Goal: Task Accomplishment & Management: Manage account settings

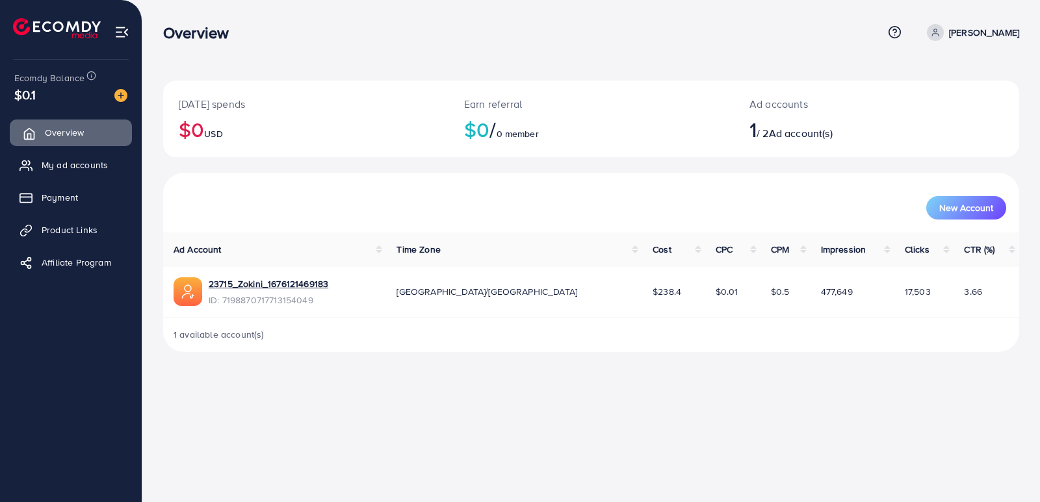
click at [56, 130] on span "Overview" at bounding box center [64, 132] width 39 height 13
click at [63, 169] on span "My ad accounts" at bounding box center [78, 165] width 66 height 13
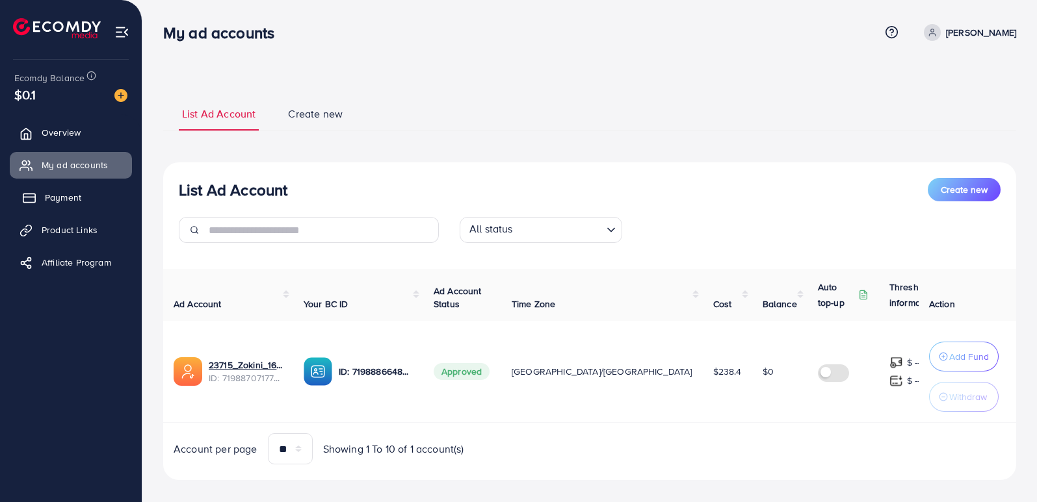
click at [30, 195] on icon at bounding box center [29, 198] width 13 height 13
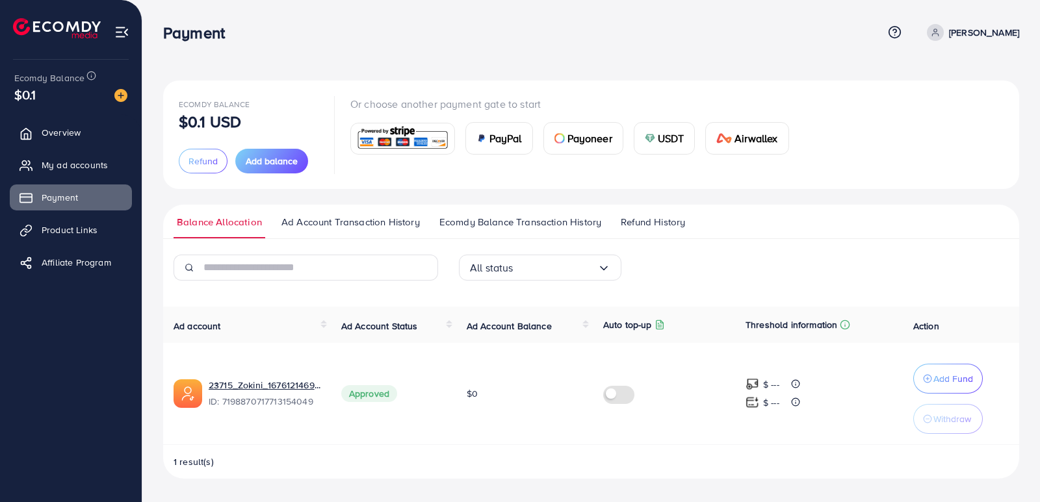
click at [655, 136] on div "USDT" at bounding box center [664, 138] width 60 height 31
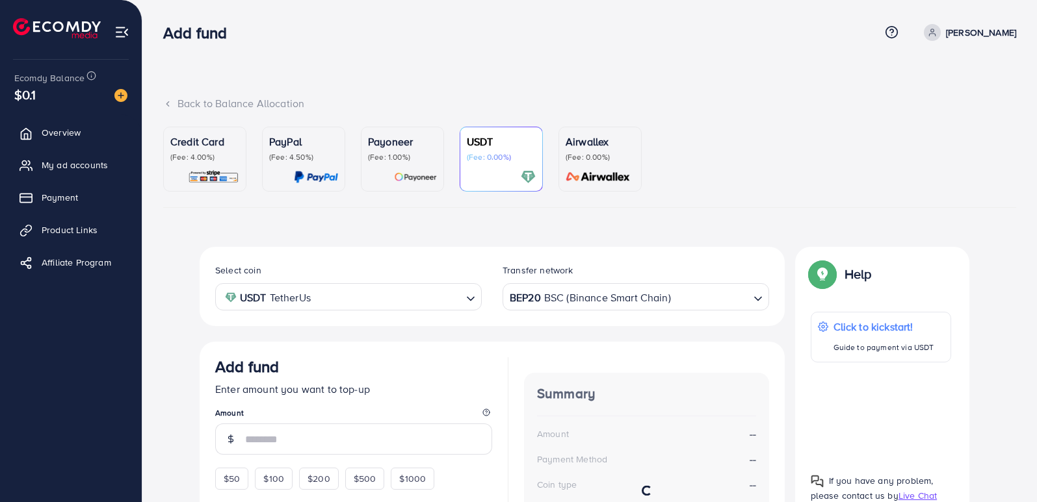
click at [399, 164] on div "Payoneer (Fee: 1.00%)" at bounding box center [402, 159] width 69 height 51
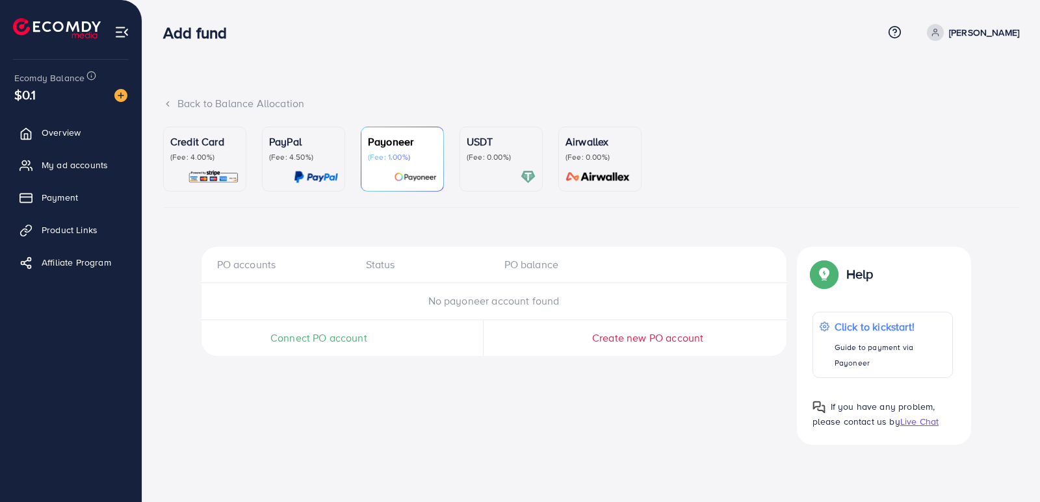
click at [480, 164] on div "USDT (Fee: 0.00%)" at bounding box center [501, 159] width 69 height 51
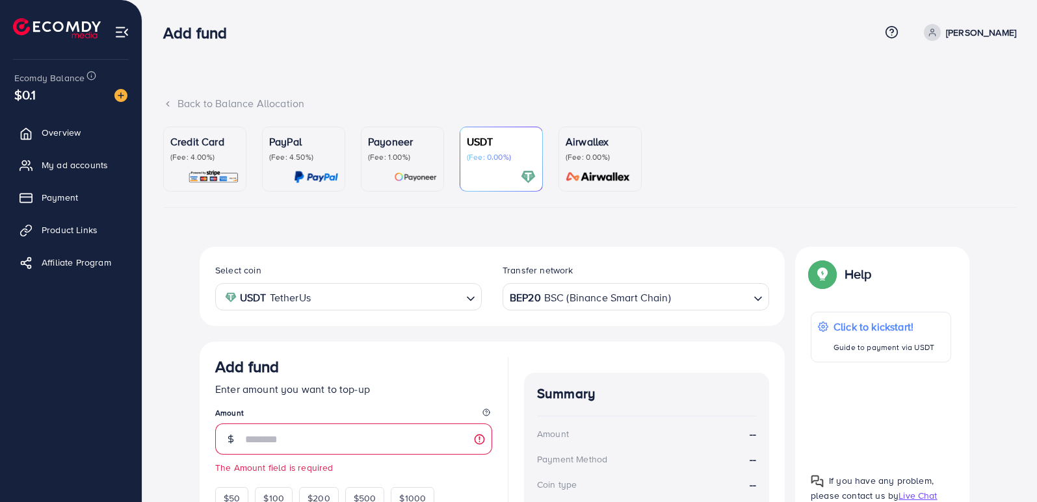
click at [307, 142] on p "PayPal" at bounding box center [303, 142] width 69 height 16
